Goal: Find specific page/section: Find specific page/section

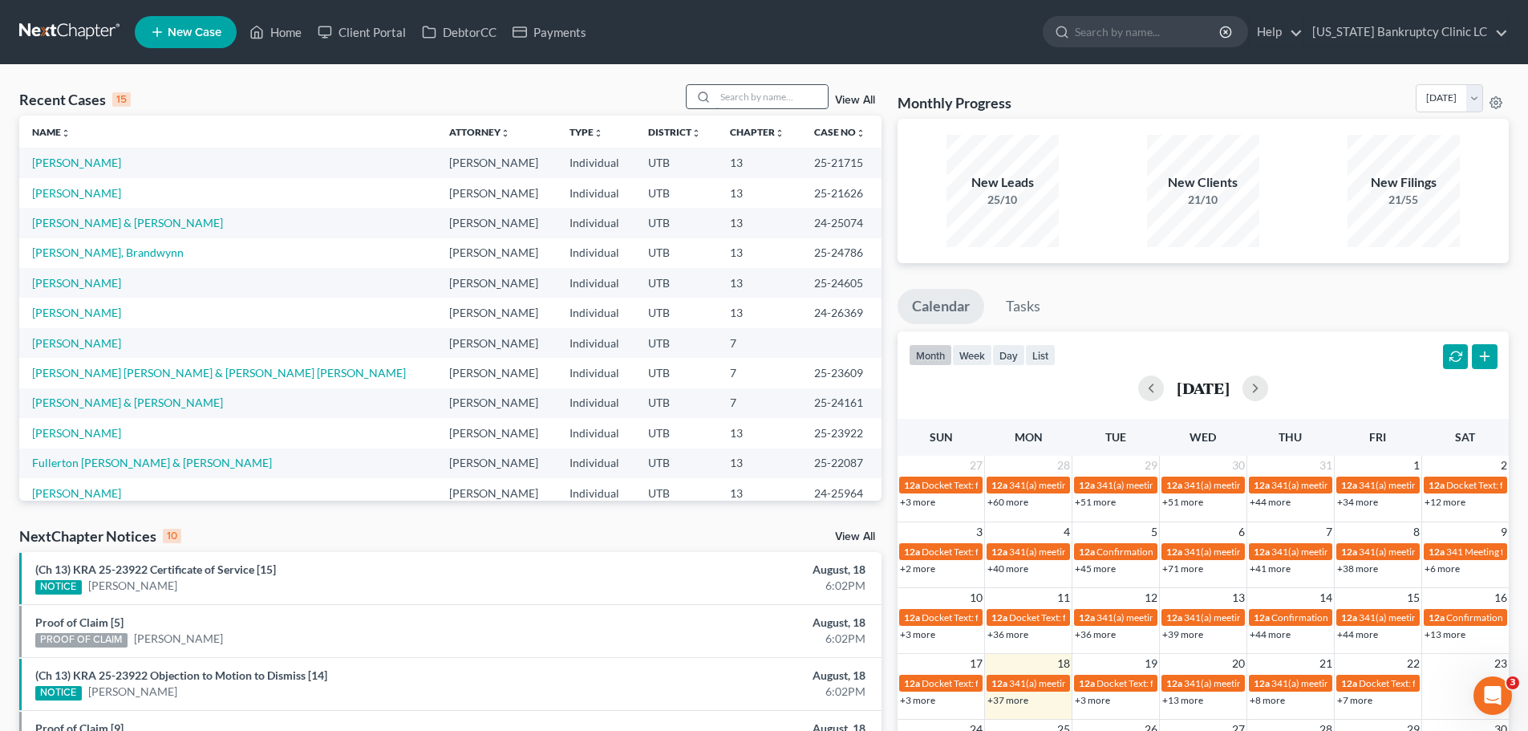
click at [759, 98] on input "search" at bounding box center [771, 96] width 112 height 23
type input "[PERSON_NAME]"
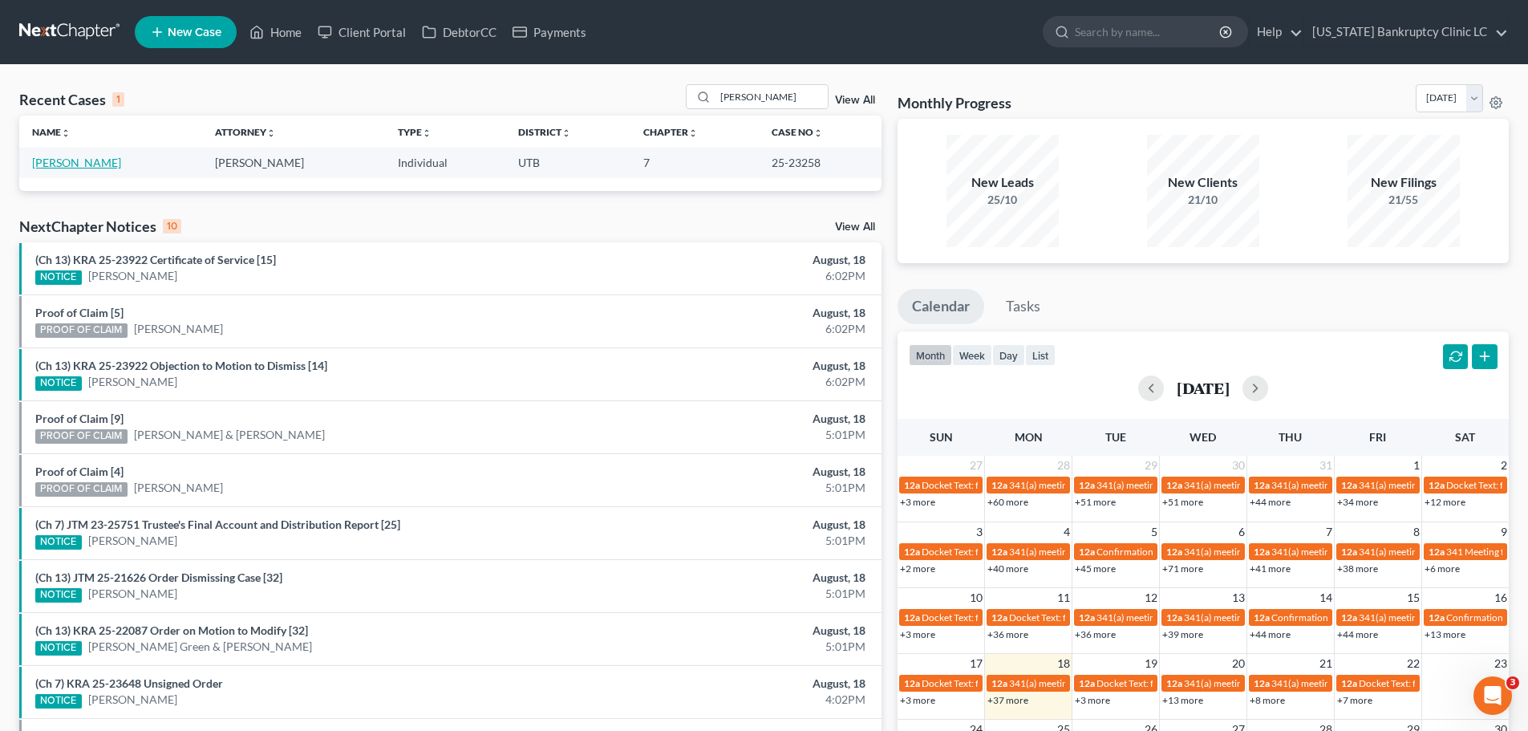
click at [63, 158] on link "[PERSON_NAME]" at bounding box center [76, 163] width 89 height 14
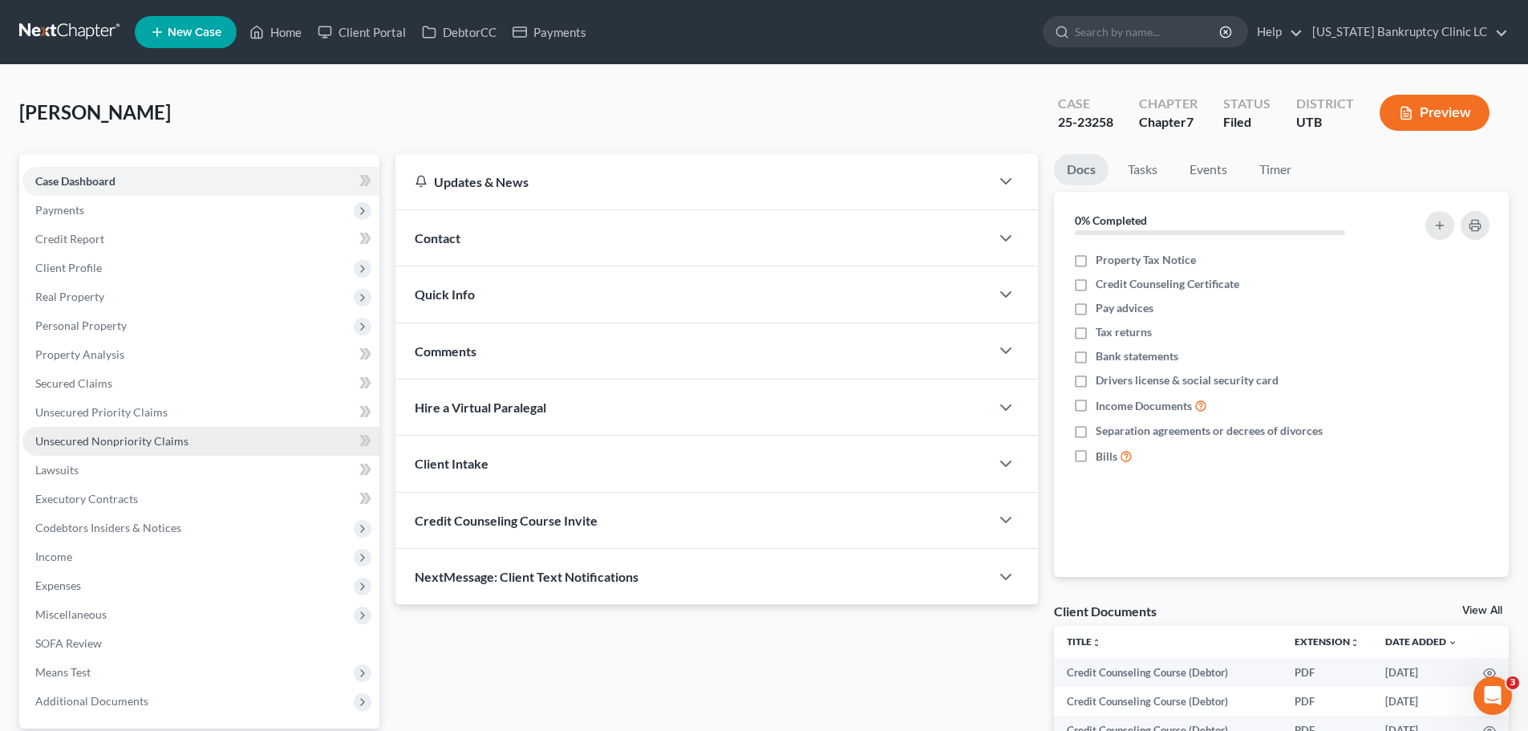
click at [166, 438] on span "Unsecured Nonpriority Claims" at bounding box center [111, 441] width 153 height 14
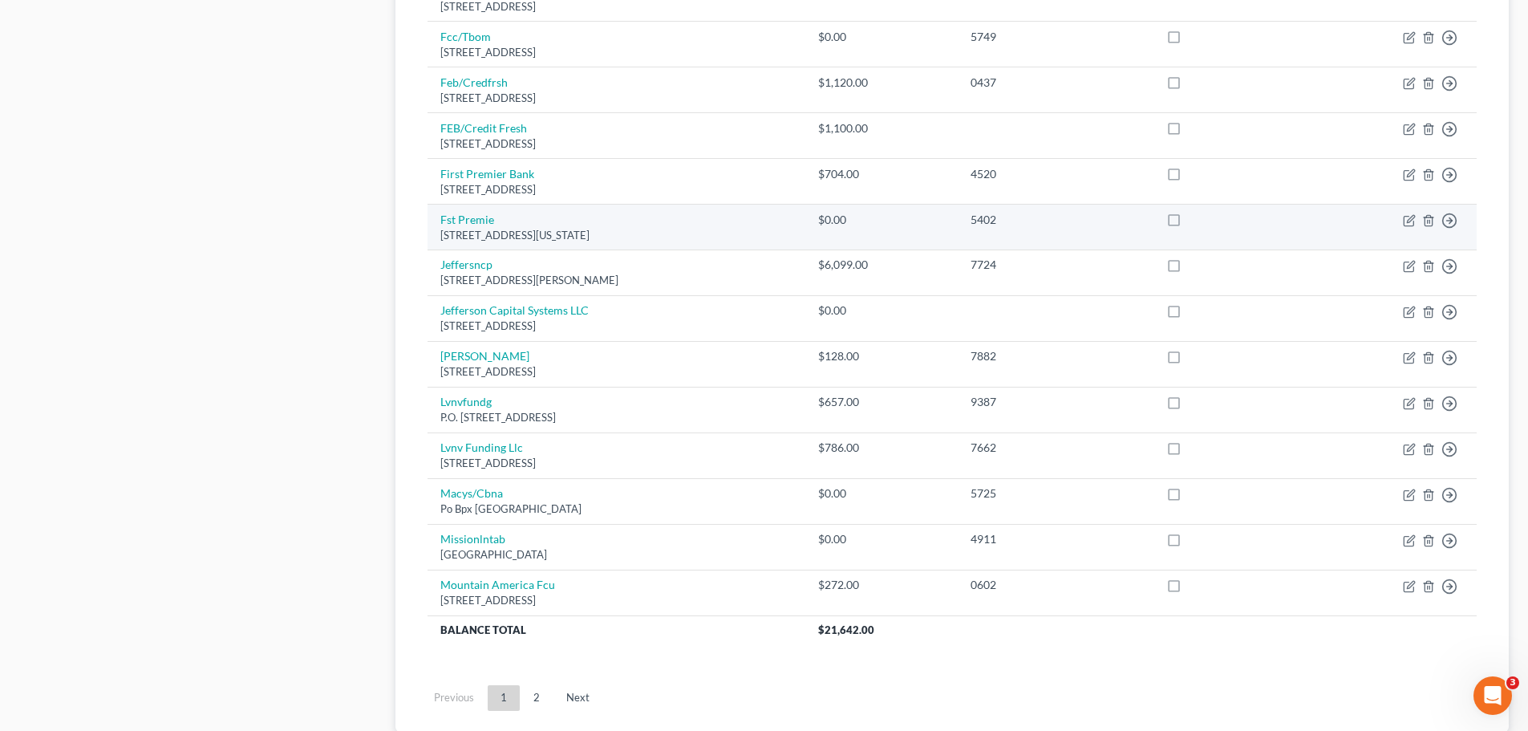
scroll to position [1123, 0]
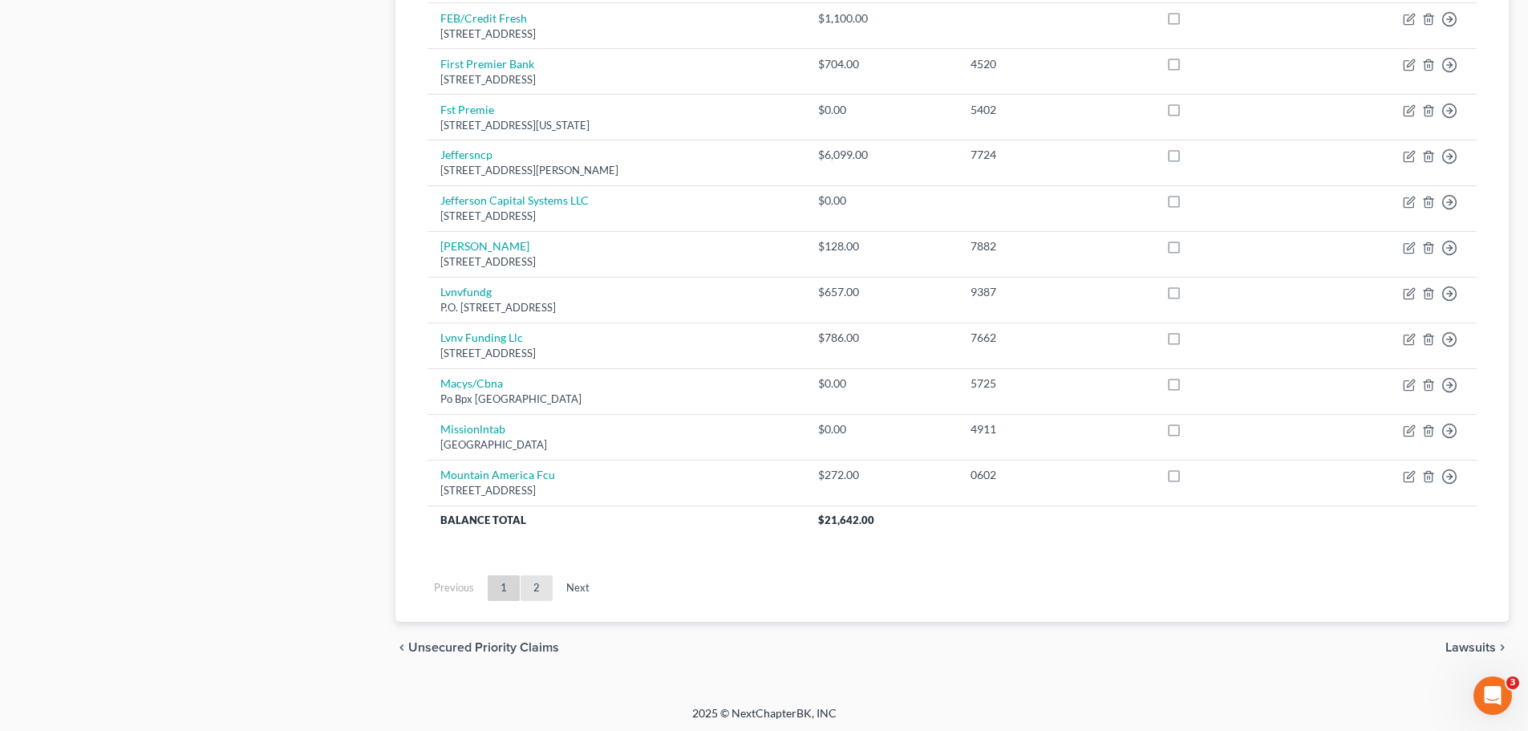
click at [542, 591] on link "2" at bounding box center [536, 588] width 32 height 26
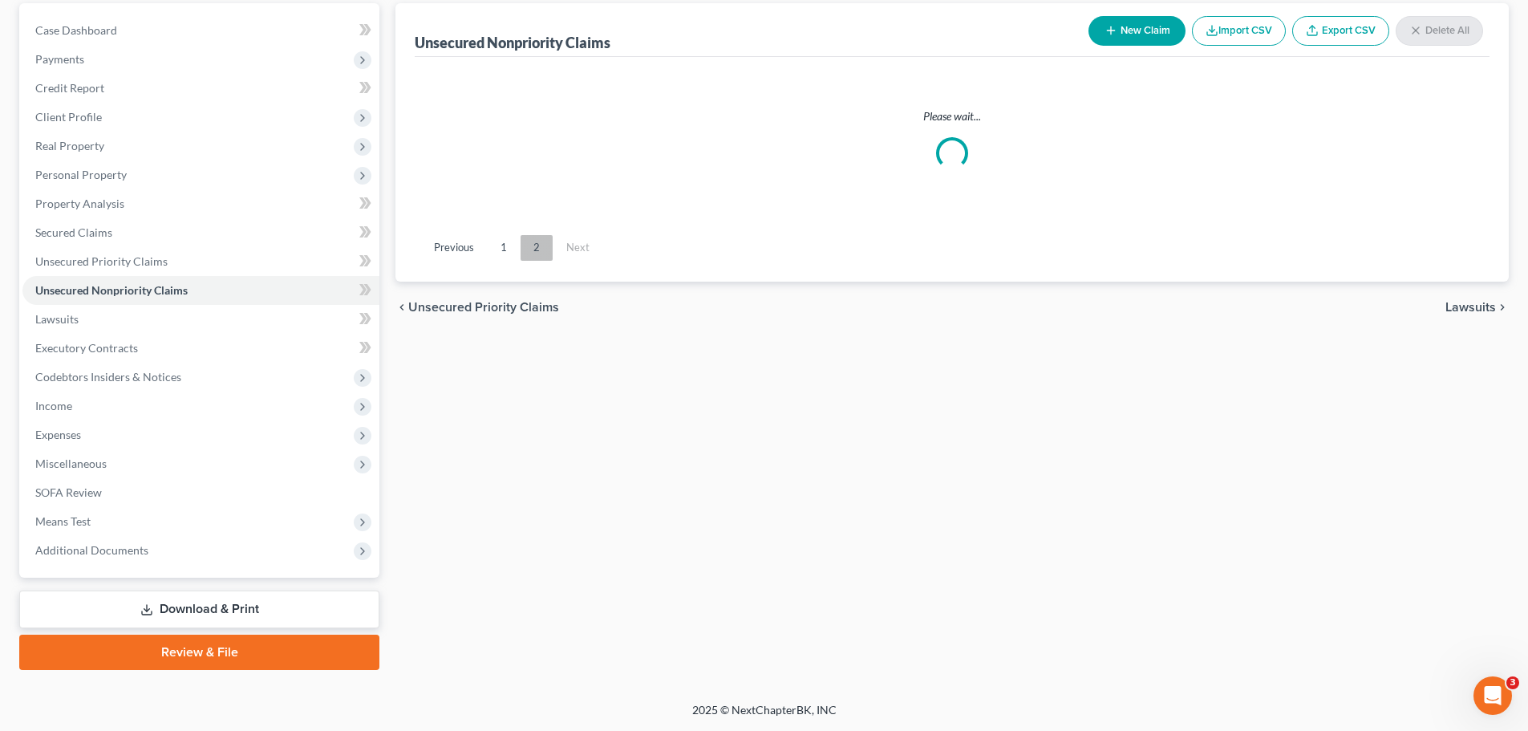
scroll to position [669, 0]
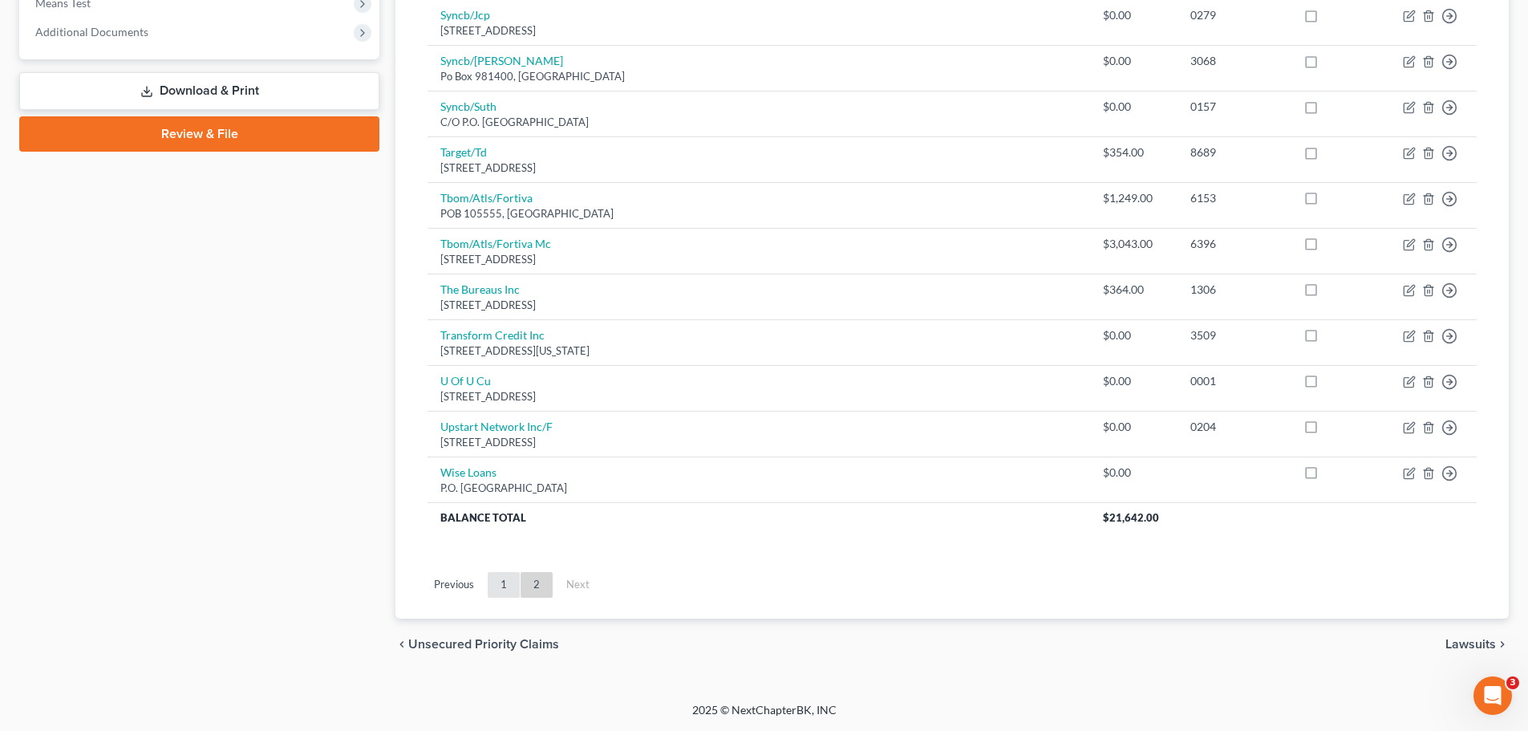
click at [497, 589] on link "1" at bounding box center [504, 585] width 32 height 26
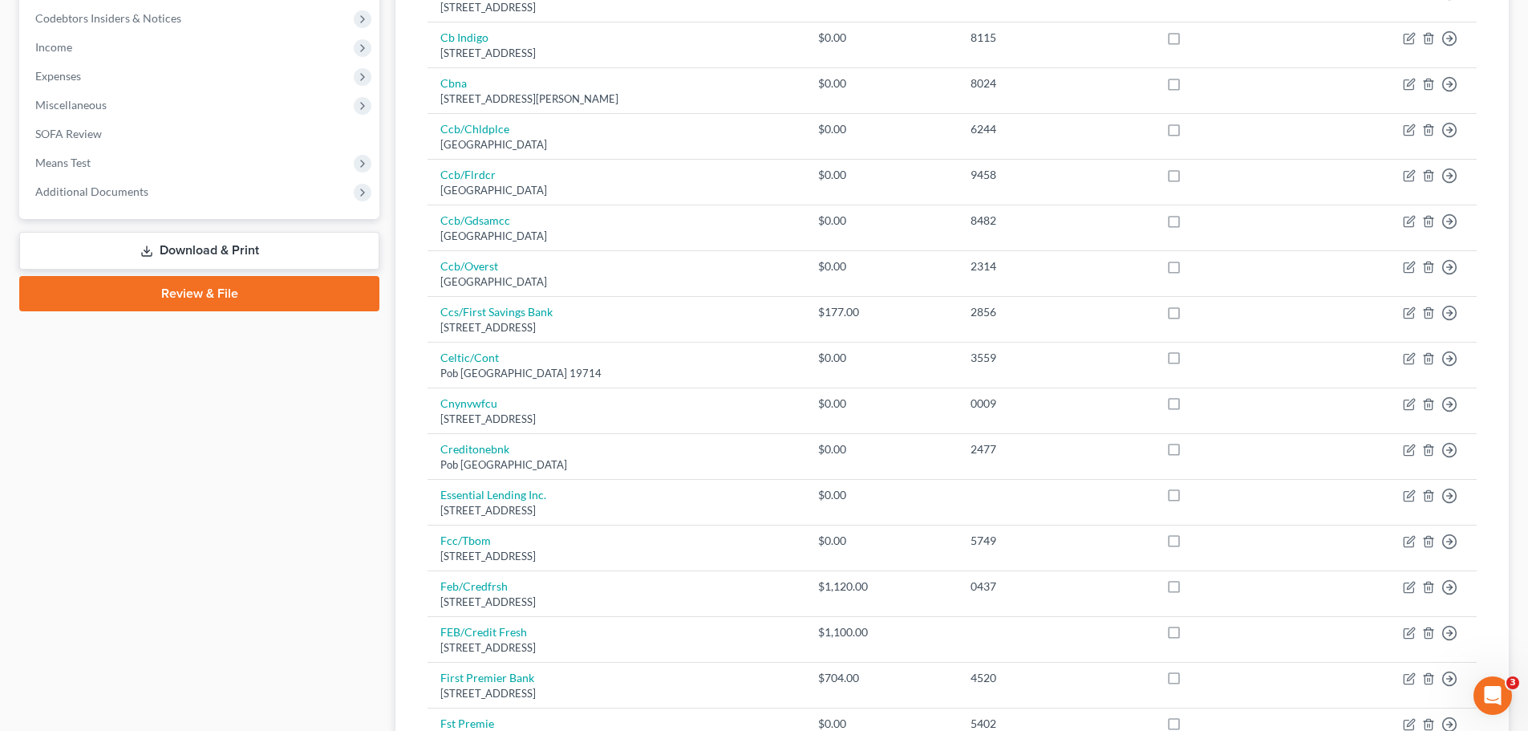
scroll to position [268, 0]
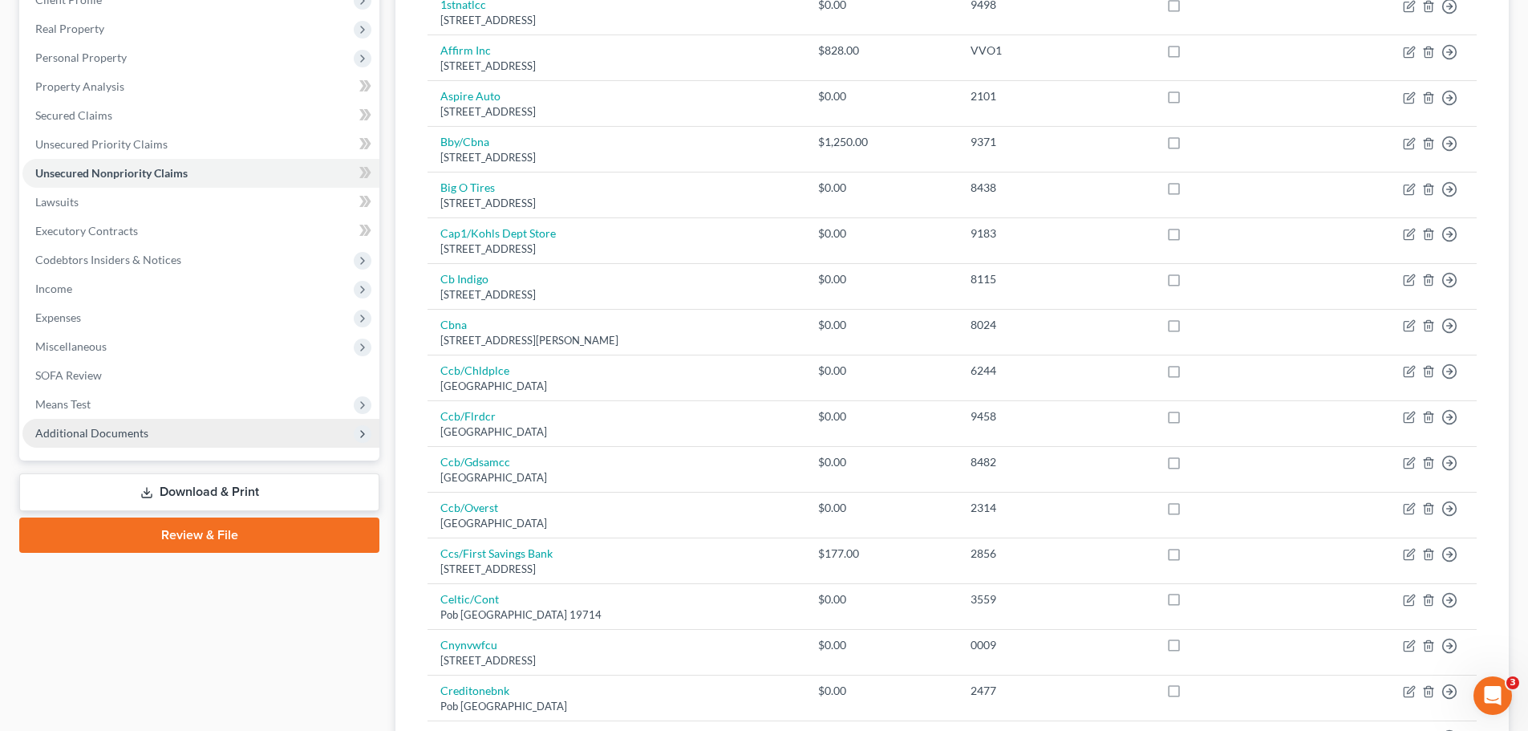
click at [152, 440] on span "Additional Documents" at bounding box center [200, 433] width 357 height 29
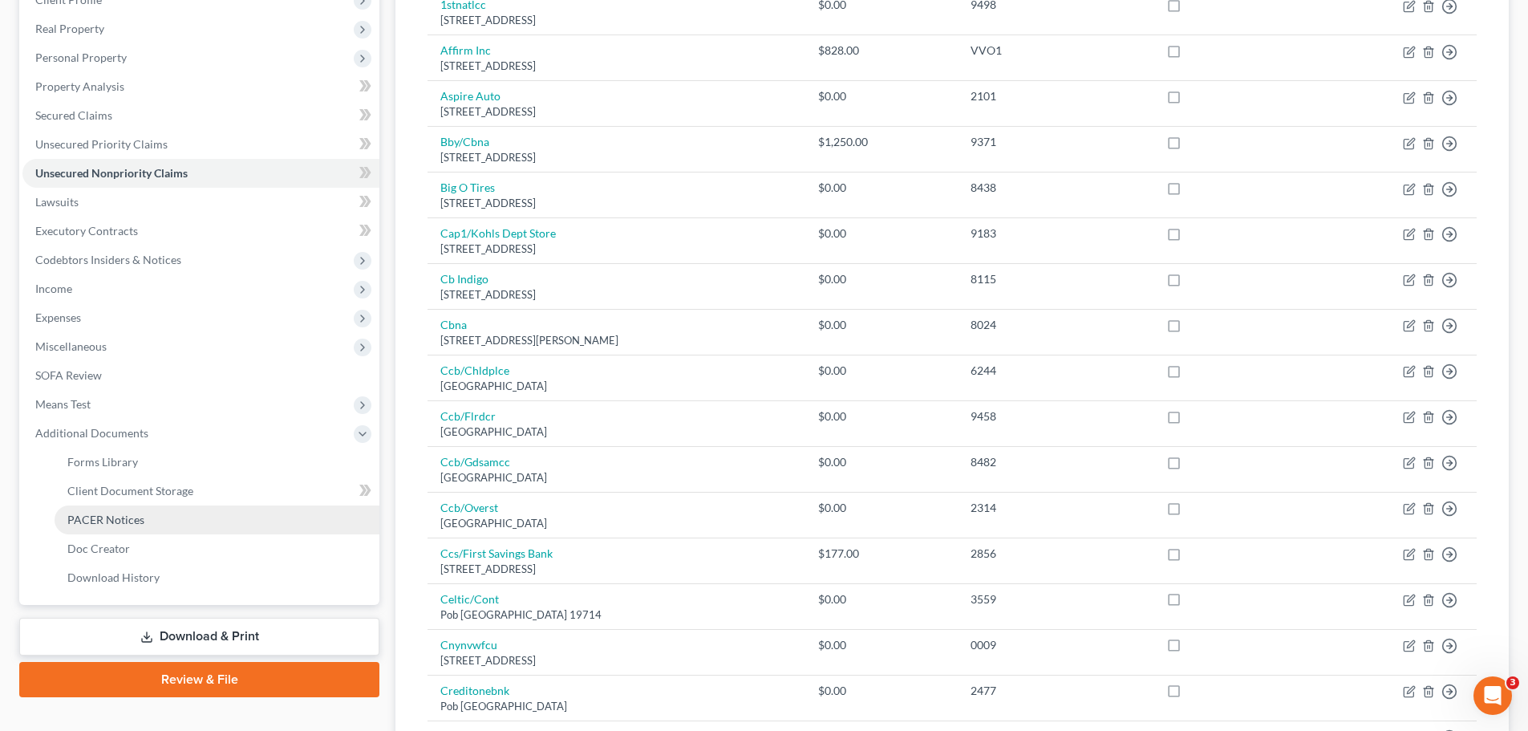
click at [166, 510] on link "PACER Notices" at bounding box center [217, 519] width 325 height 29
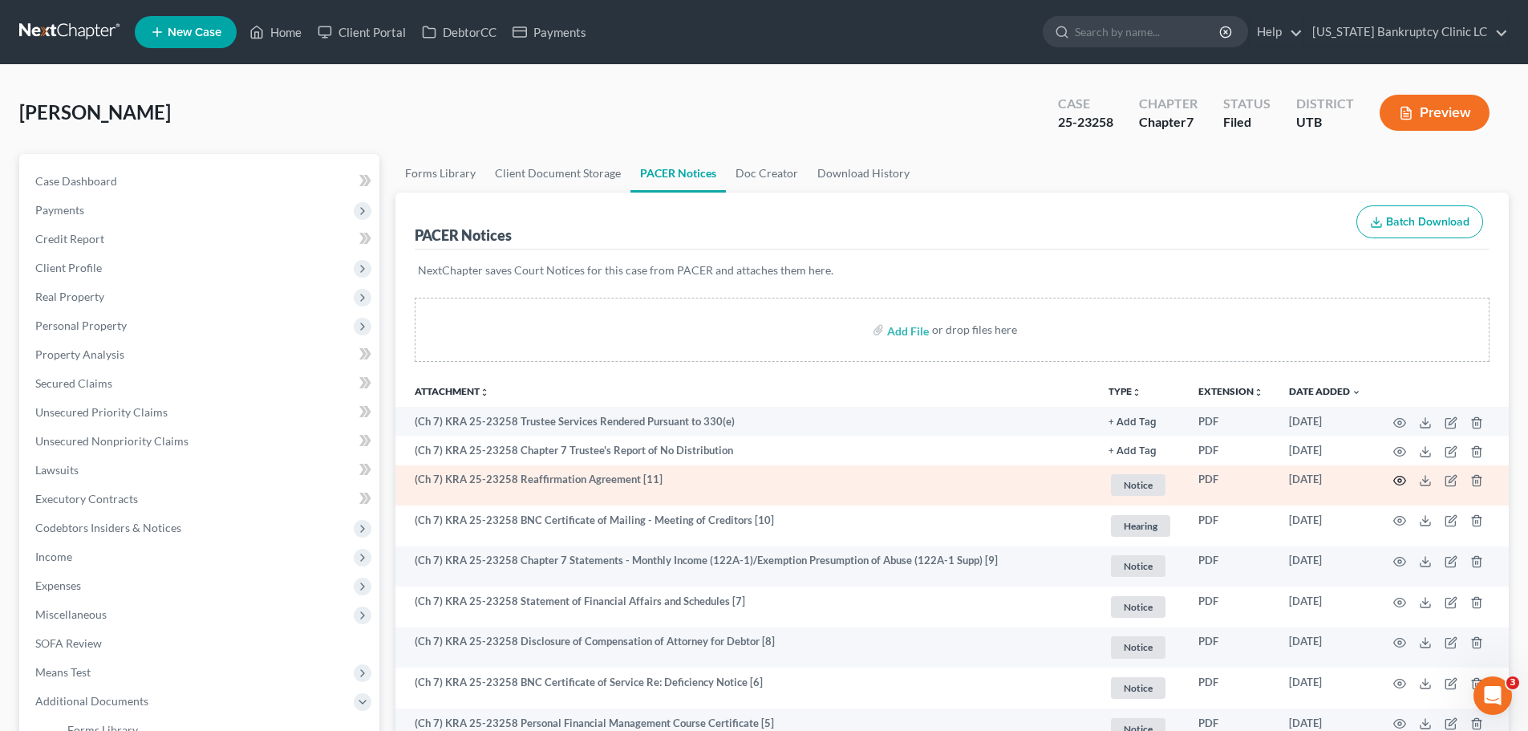
click at [1398, 480] on icon "button" at bounding box center [1399, 480] width 13 height 13
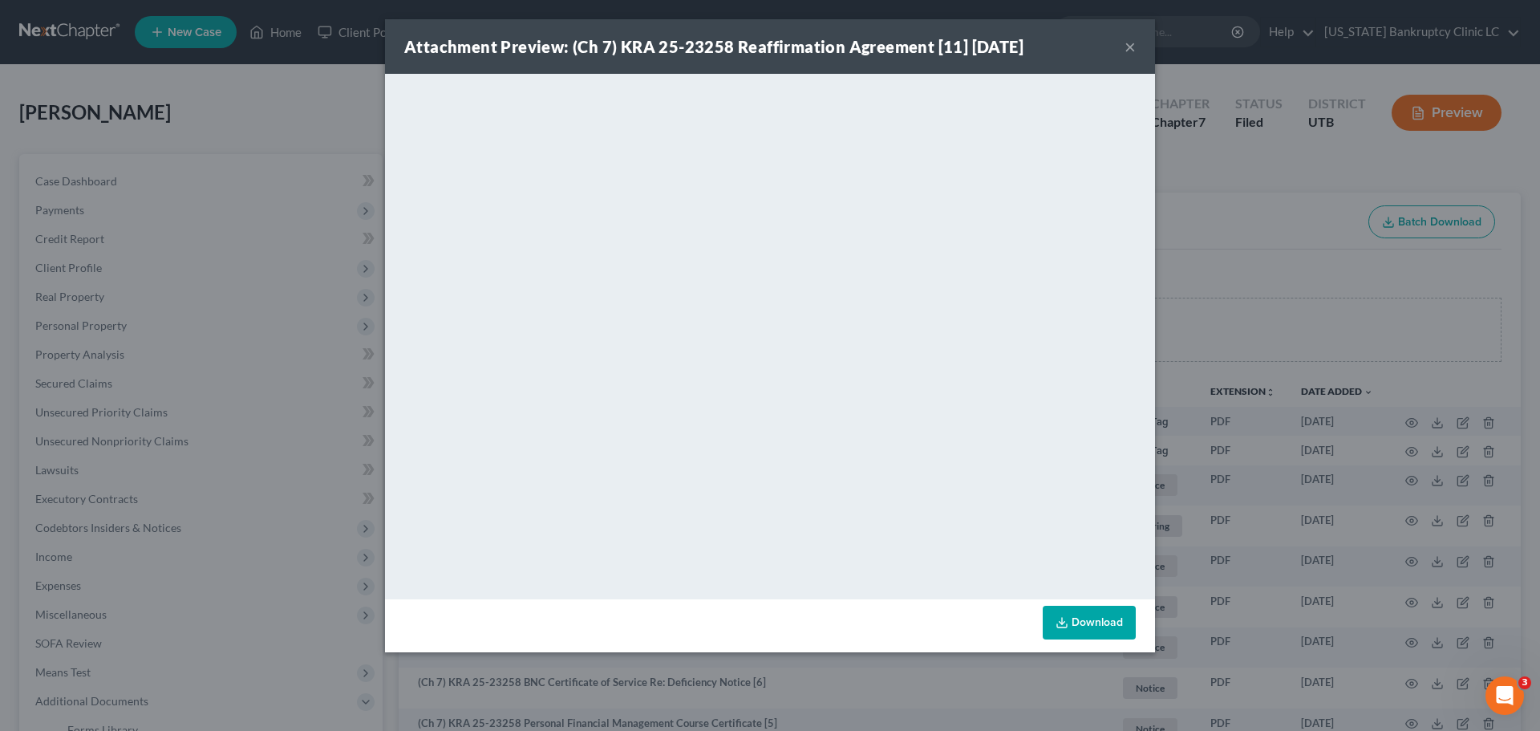
click at [1131, 47] on button "×" at bounding box center [1129, 46] width 11 height 19
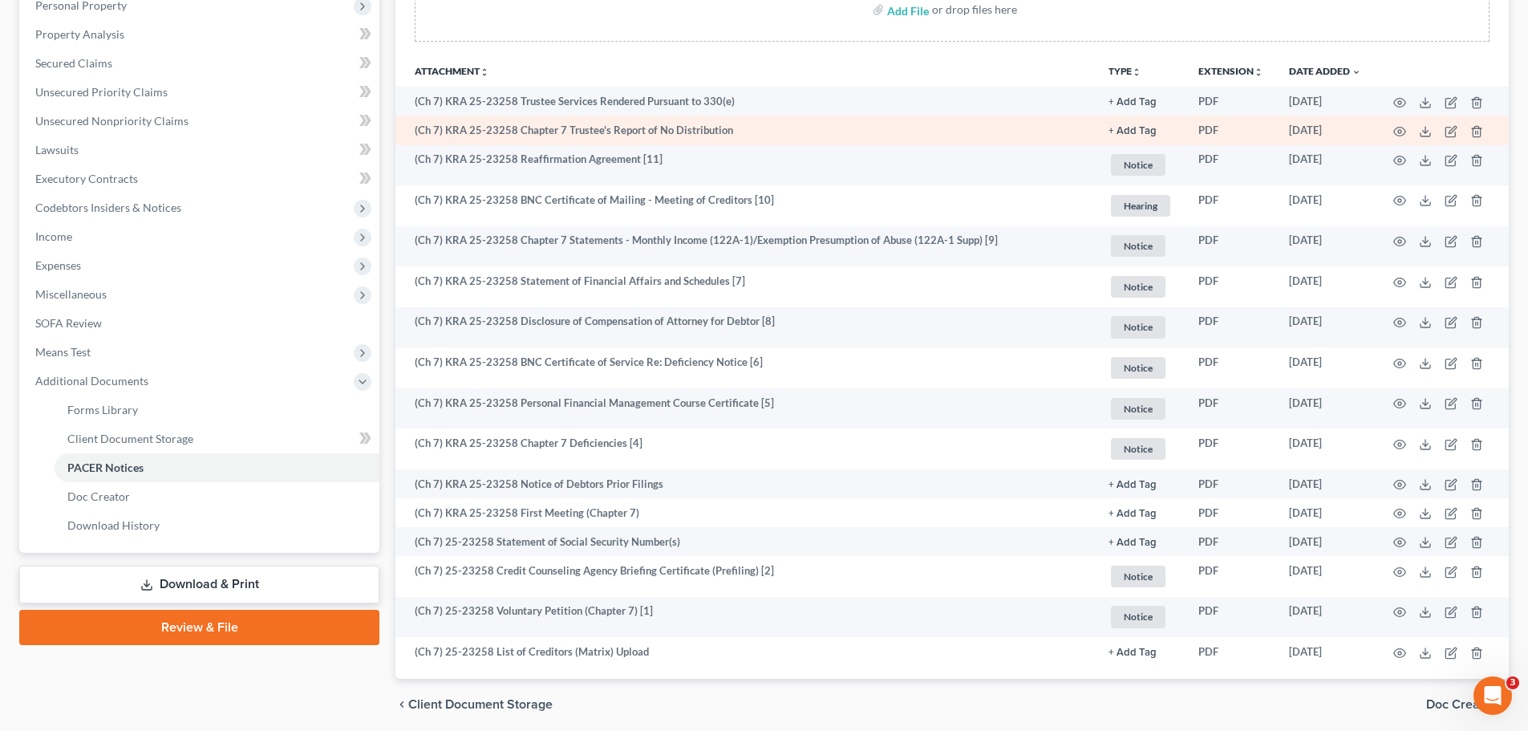
scroll to position [321, 0]
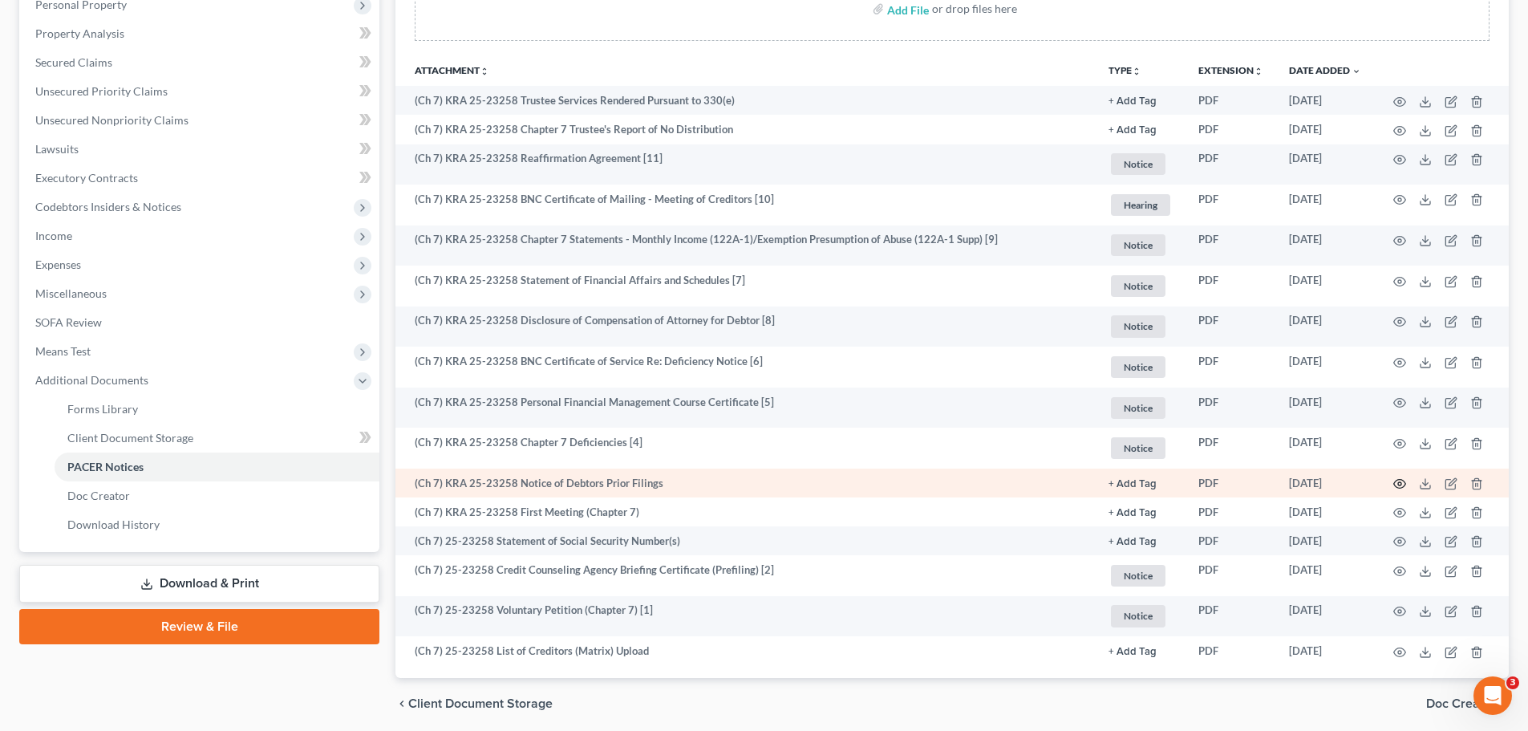
click at [1401, 486] on icon "button" at bounding box center [1399, 483] width 13 height 13
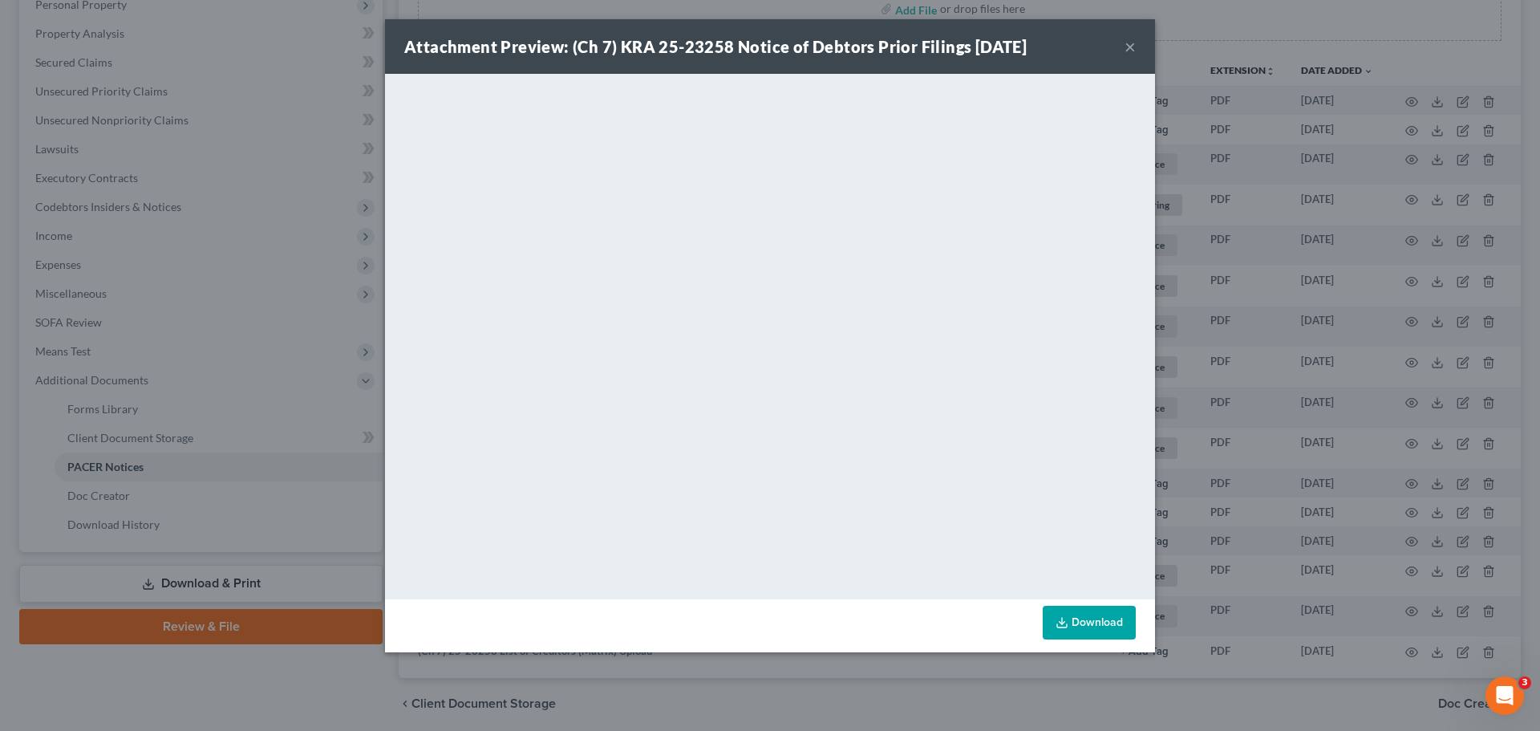
click at [1125, 45] on button "×" at bounding box center [1129, 46] width 11 height 19
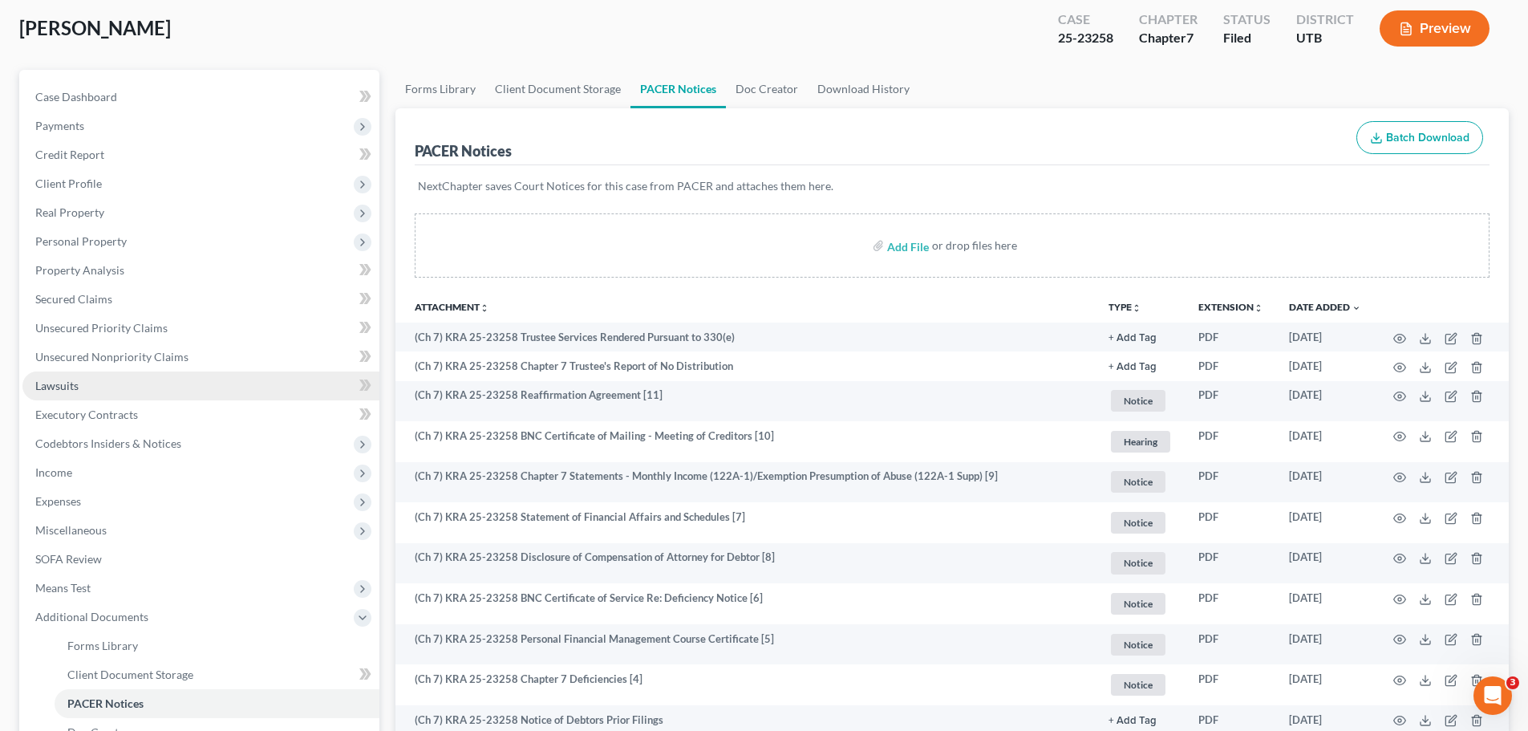
scroll to position [160, 0]
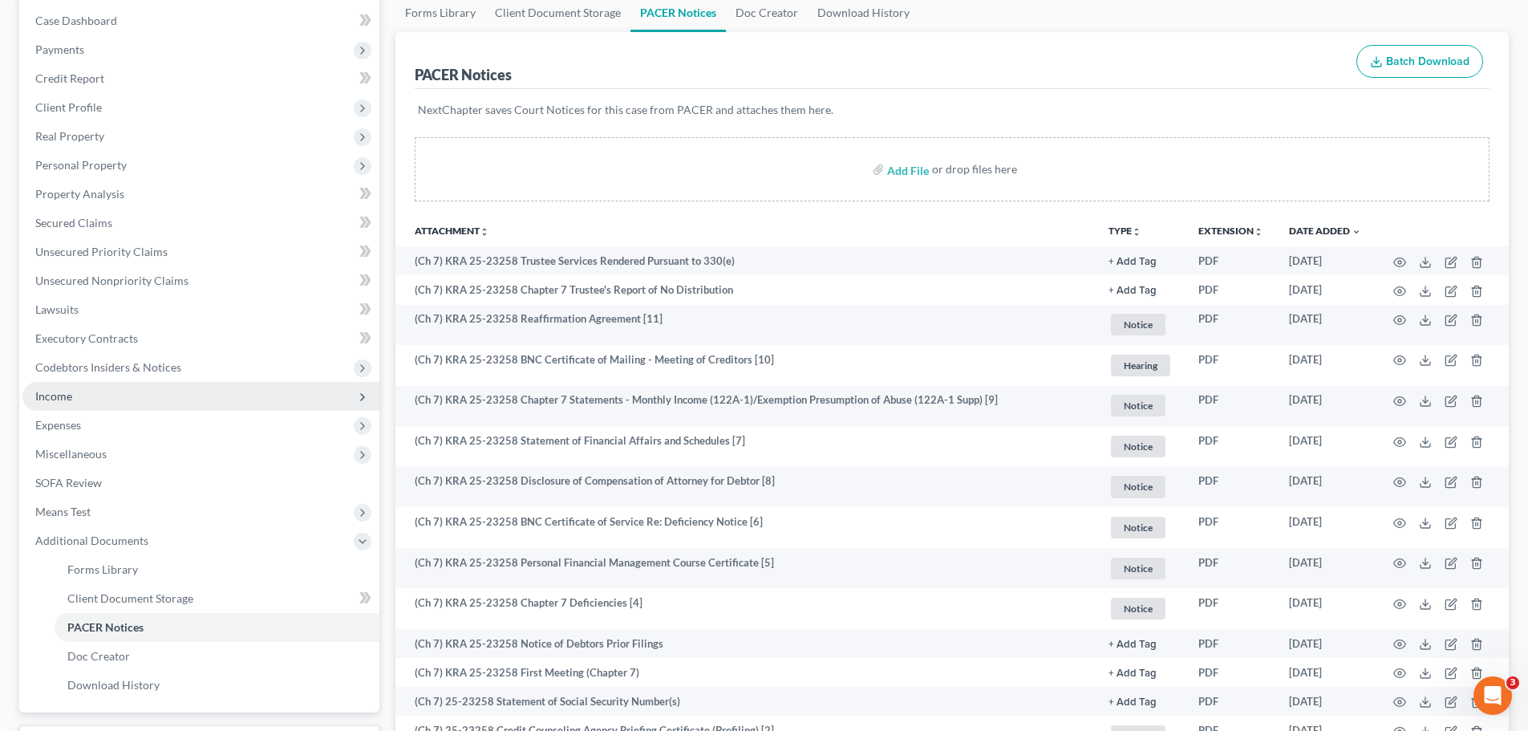
click at [95, 404] on span "Income" at bounding box center [200, 396] width 357 height 29
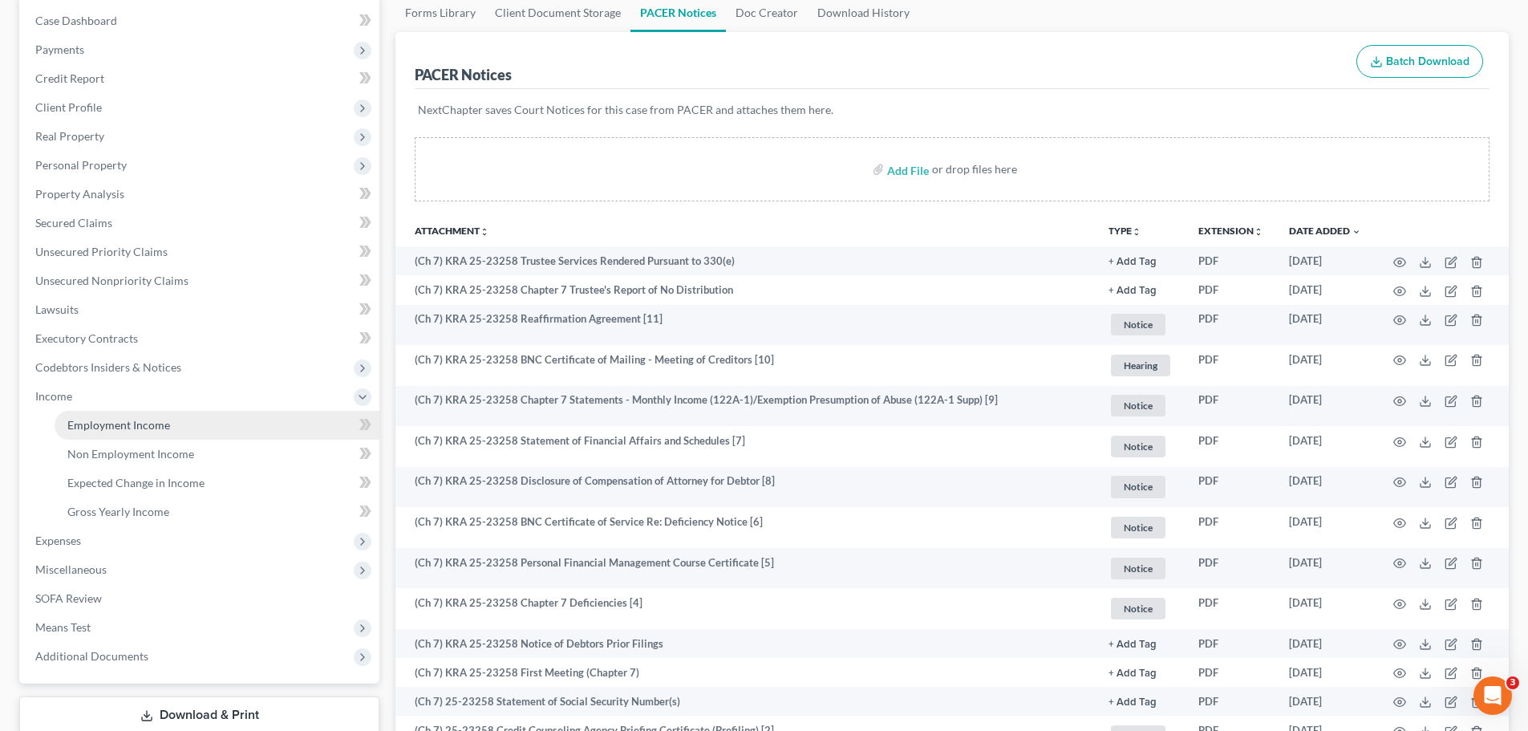
click at [95, 422] on span "Employment Income" at bounding box center [118, 425] width 103 height 14
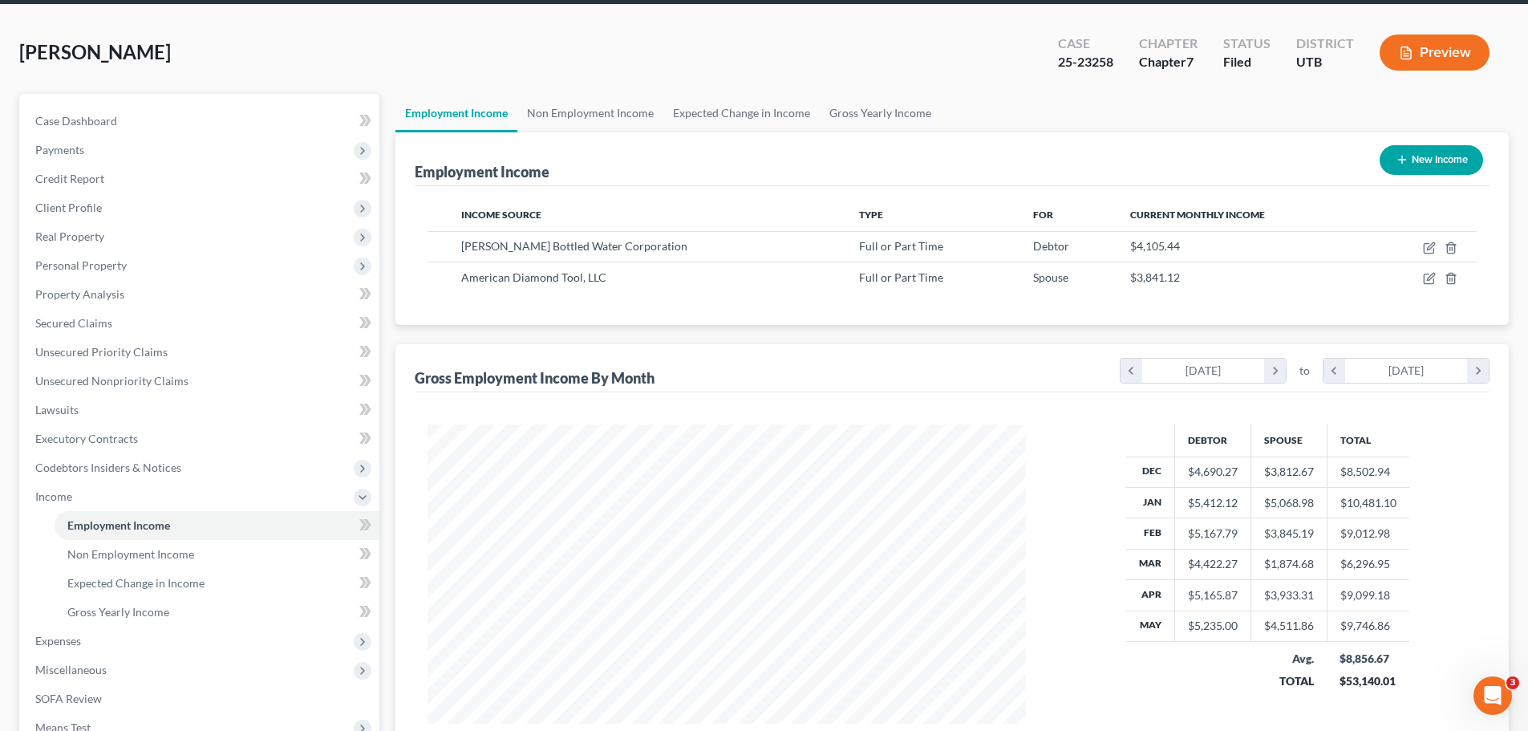
scroll to position [160, 0]
